Goal: Navigation & Orientation: Find specific page/section

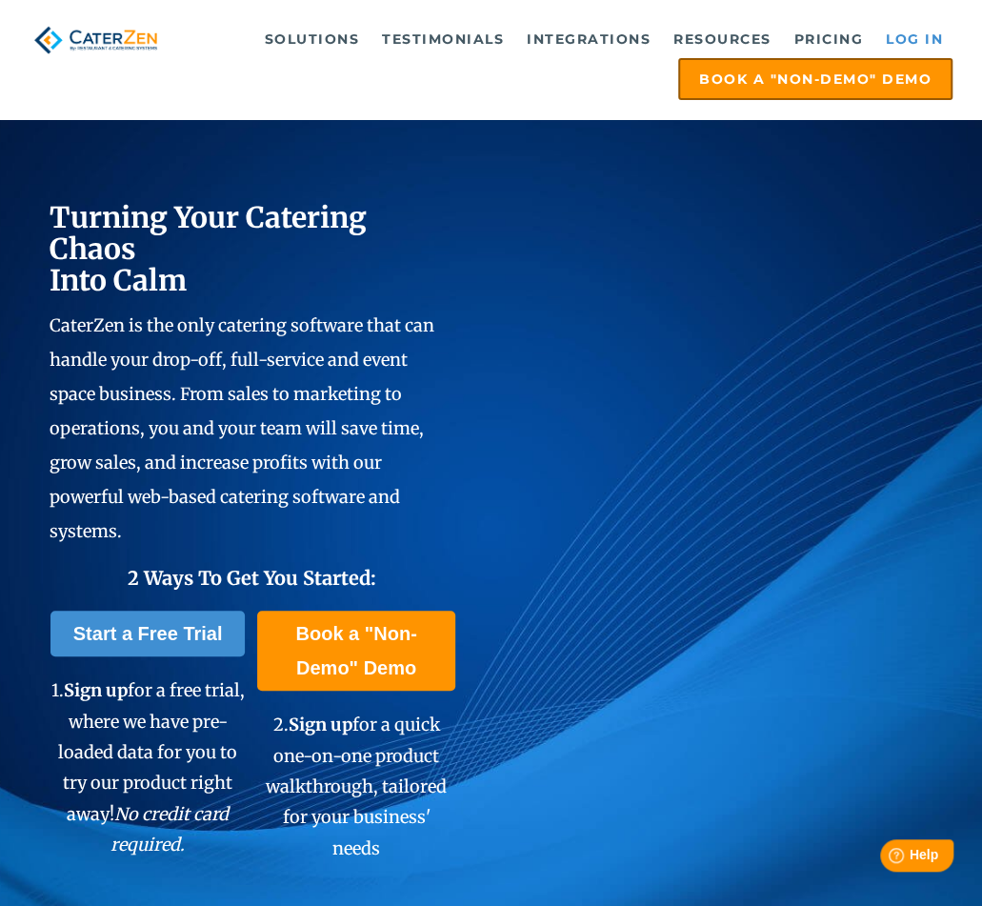
click at [927, 37] on link "Log in" at bounding box center [914, 39] width 76 height 38
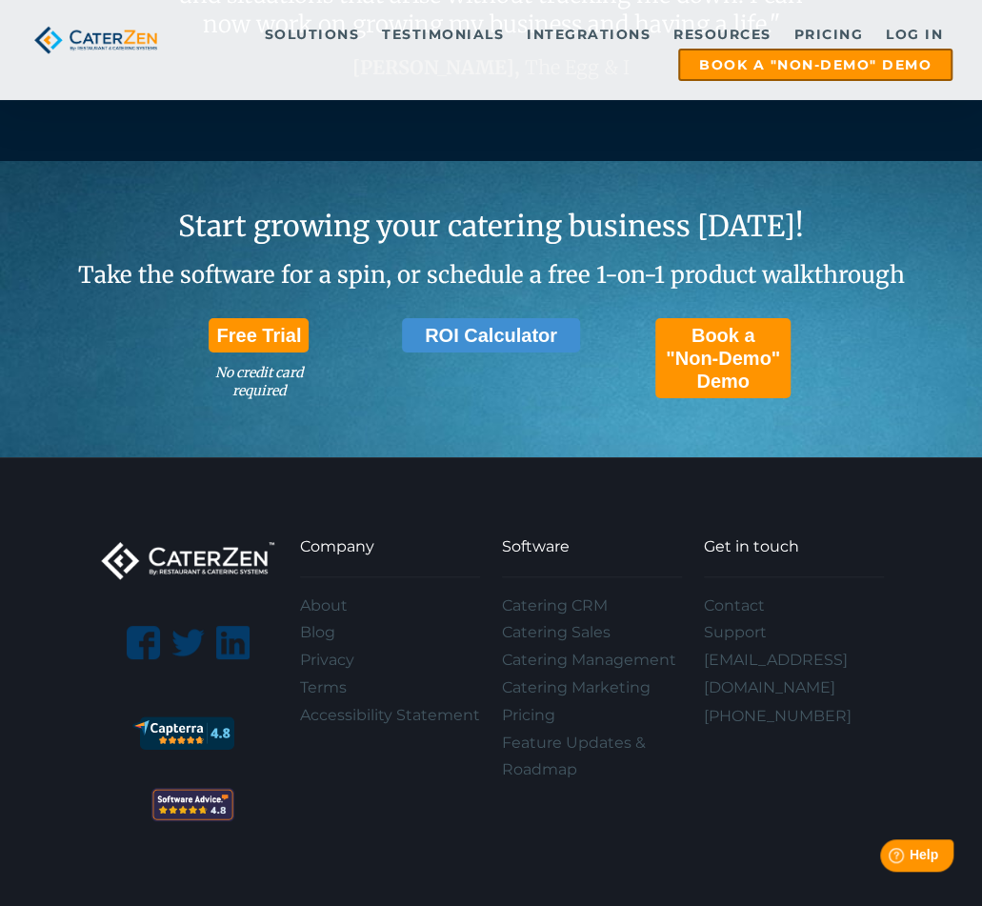
scroll to position [5703, 0]
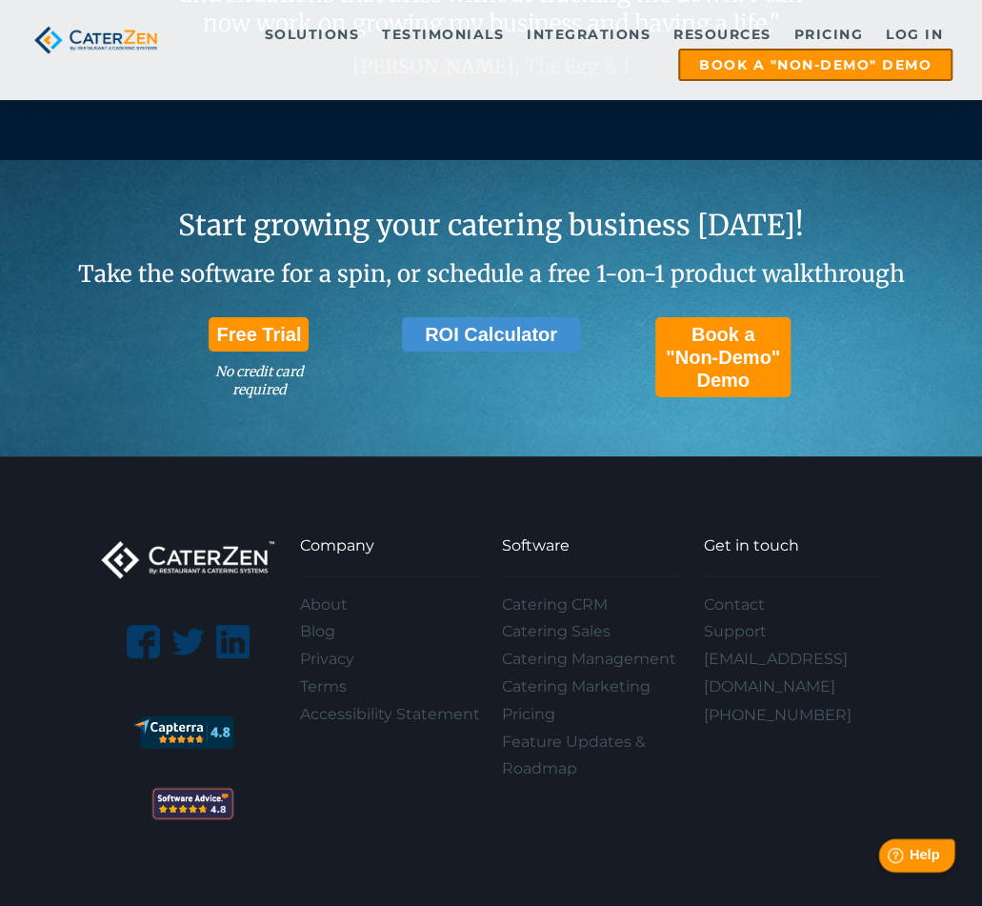
click at [912, 851] on span "Help" at bounding box center [924, 855] width 30 height 16
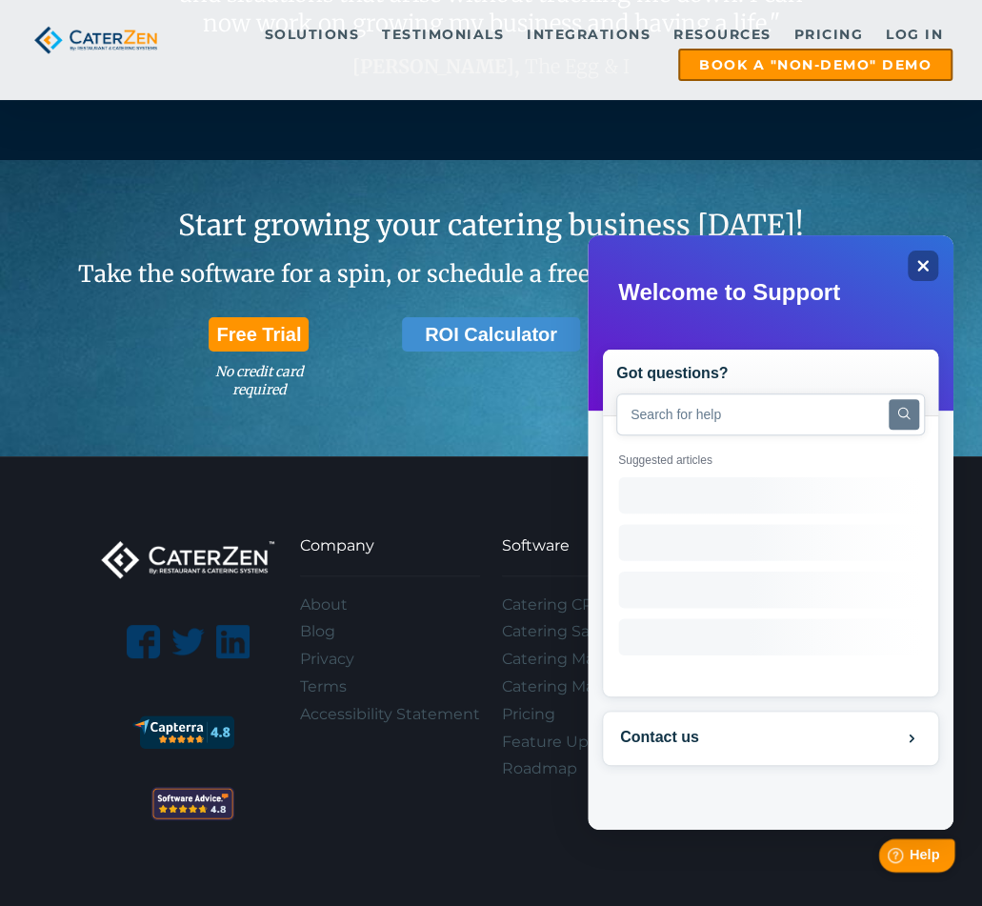
scroll to position [0, 0]
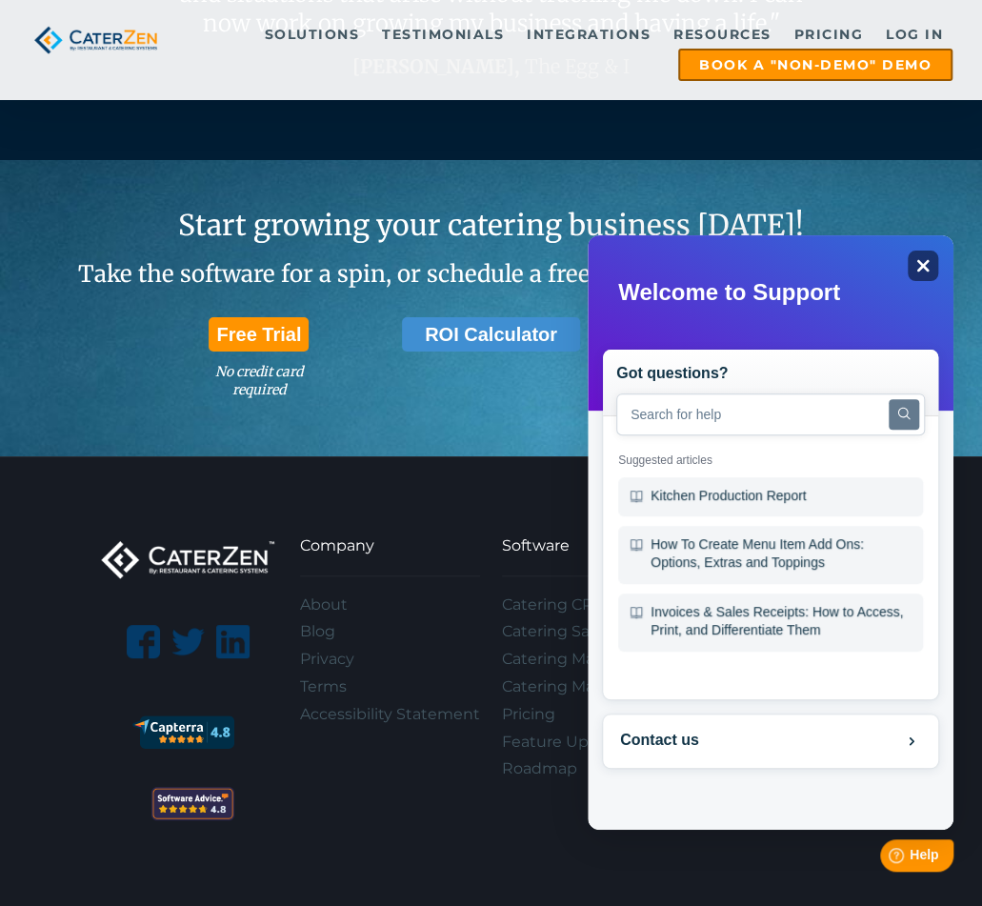
click at [926, 261] on icon at bounding box center [923, 266] width 12 height 12
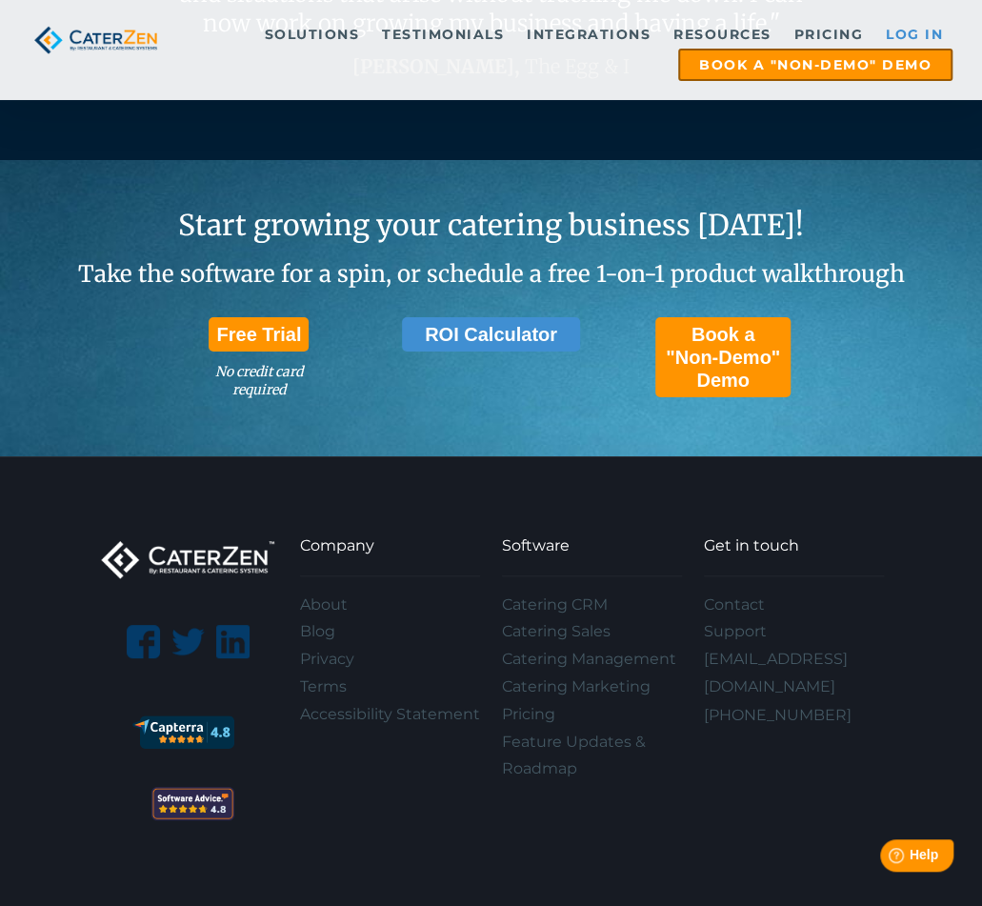
click at [916, 33] on link "Log in" at bounding box center [914, 34] width 76 height 29
